Goal: Browse casually: Explore the website without a specific task or goal

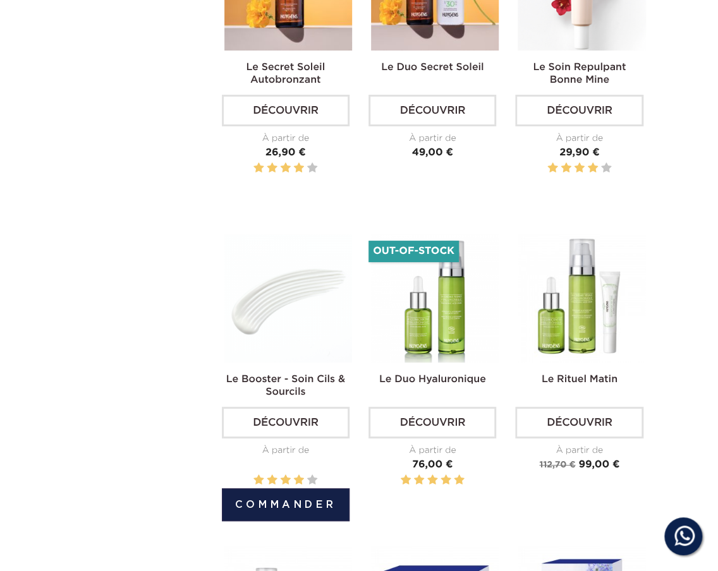
click at [310, 311] on img at bounding box center [288, 298] width 128 height 128
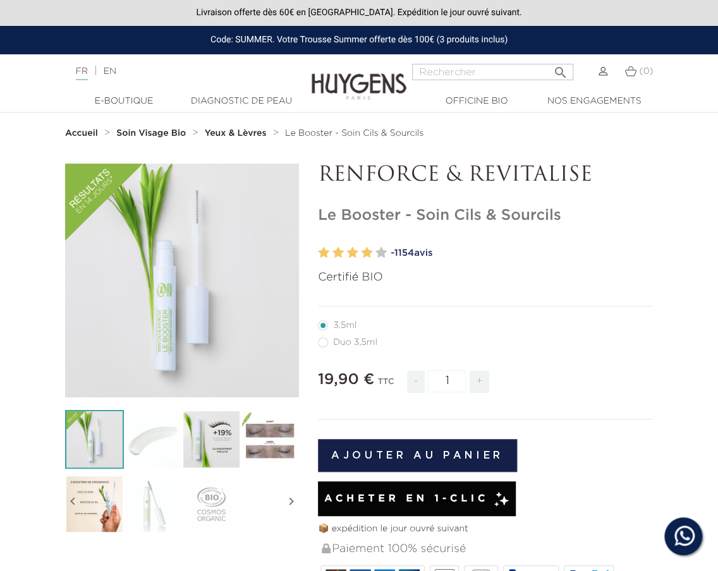
click at [265, 129] on strong "Yeux & Lèvres" at bounding box center [236, 133] width 62 height 9
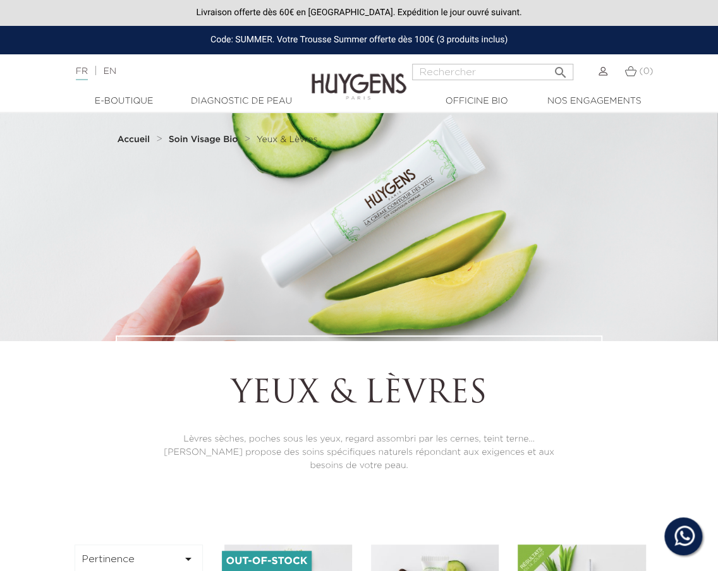
click at [212, 136] on strong "Soin Visage Bio" at bounding box center [203, 139] width 69 height 9
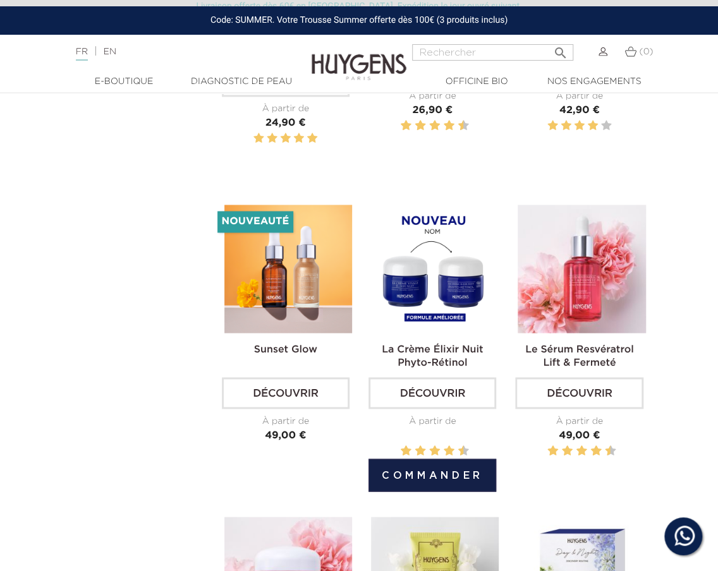
scroll to position [682, 0]
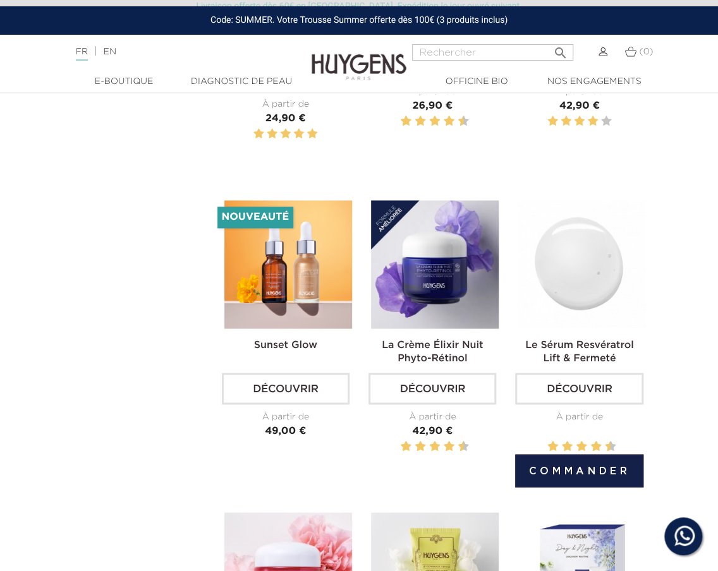
click at [529, 284] on img at bounding box center [581, 264] width 128 height 128
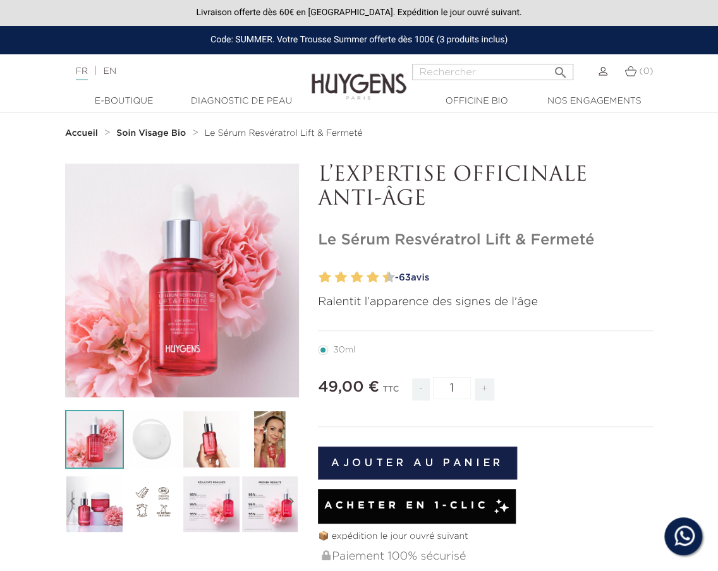
click at [152, 131] on strong "Soin Visage Bio" at bounding box center [150, 133] width 69 height 9
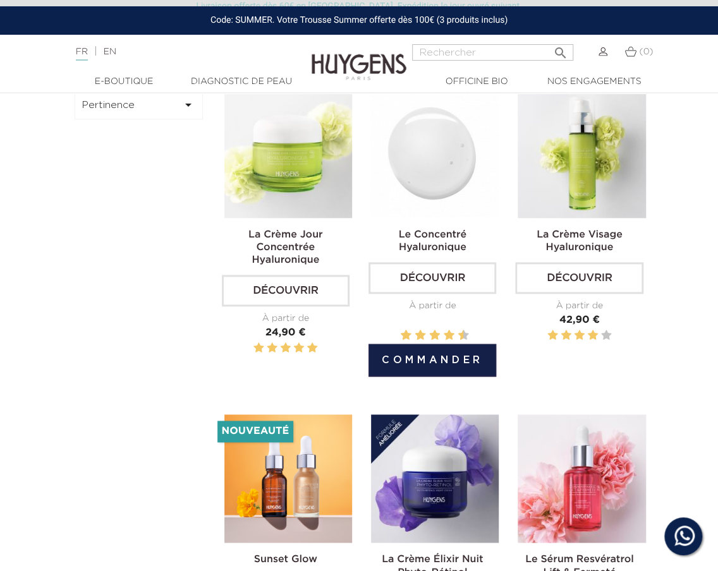
scroll to position [487, 0]
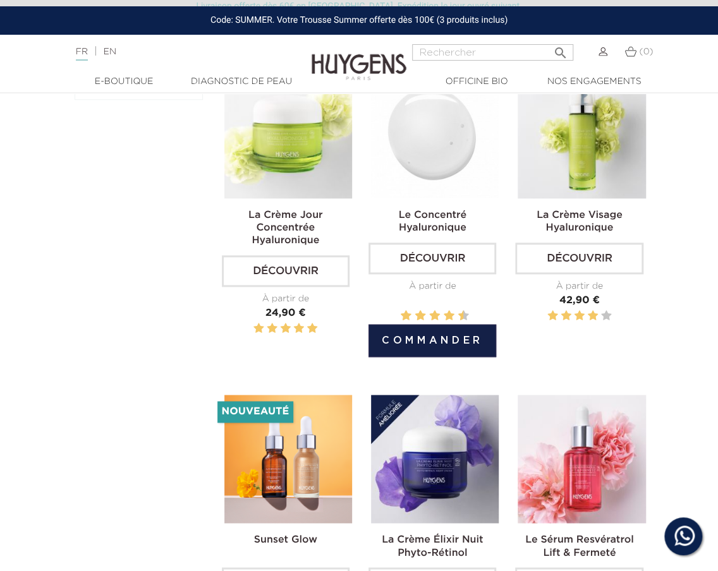
click at [414, 174] on img at bounding box center [435, 135] width 128 height 128
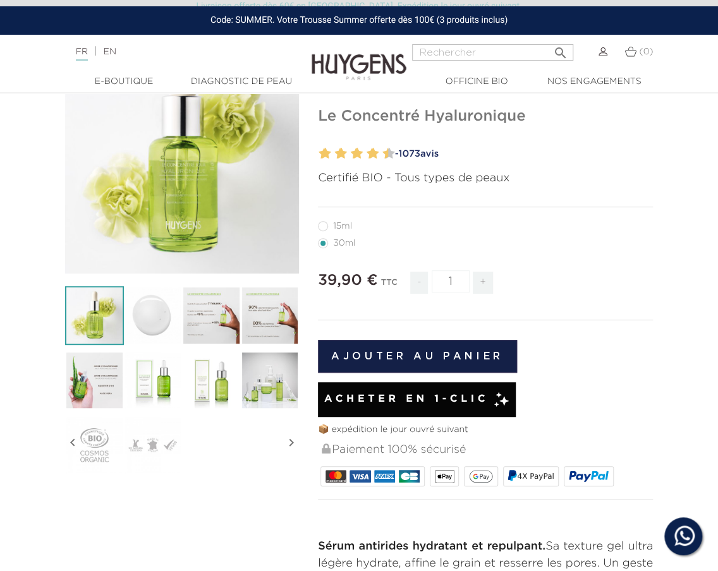
scroll to position [124, 0]
